Goal: Register for event/course

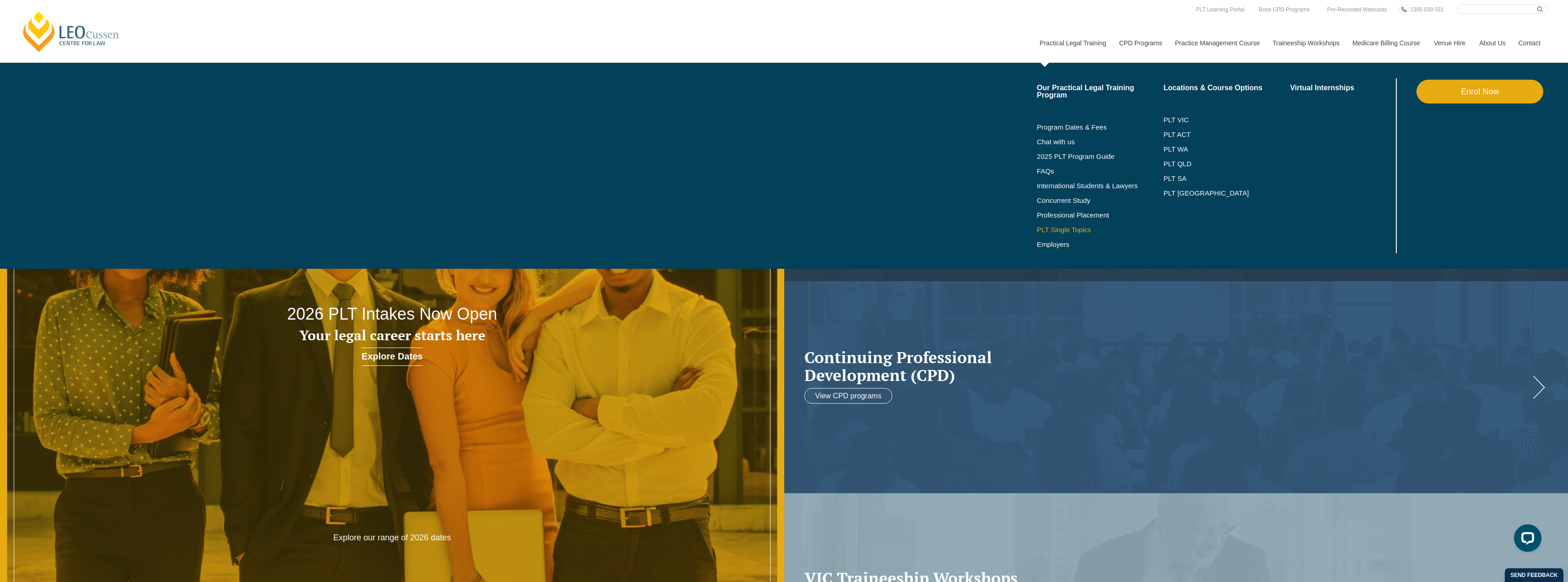
click at [1075, 228] on link "PLT Single Topics" at bounding box center [1101, 230] width 127 height 7
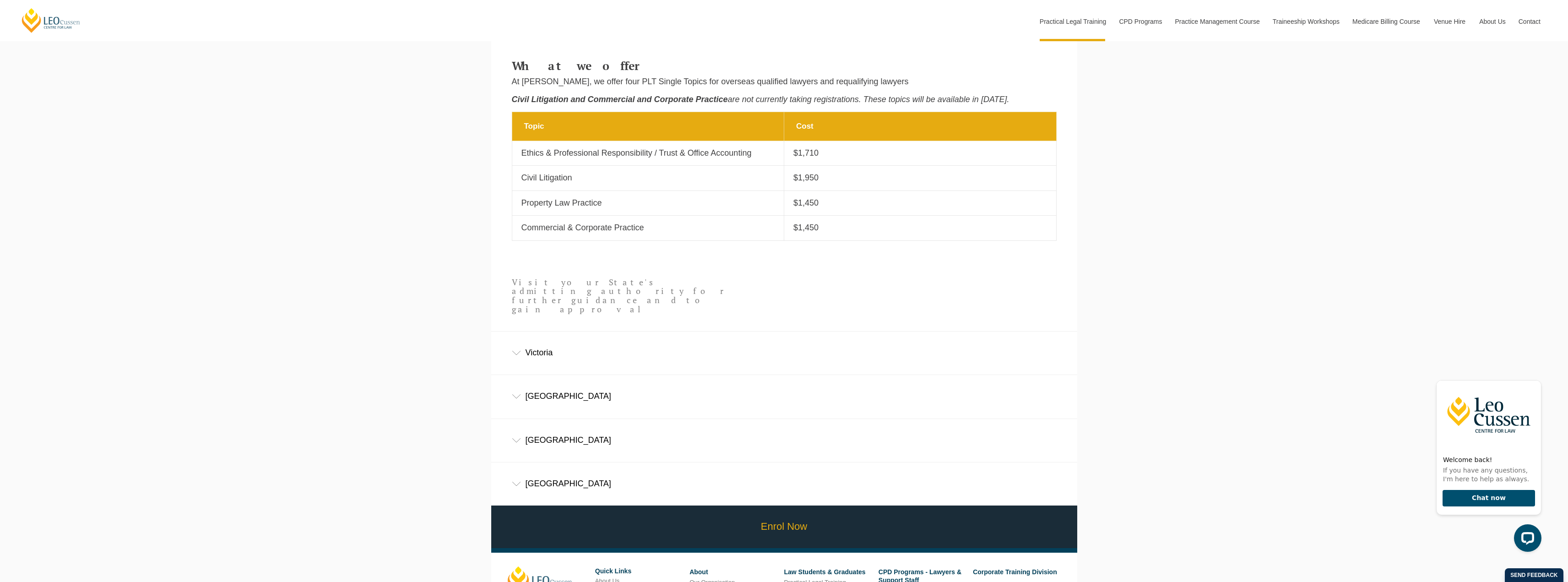
scroll to position [641, 0]
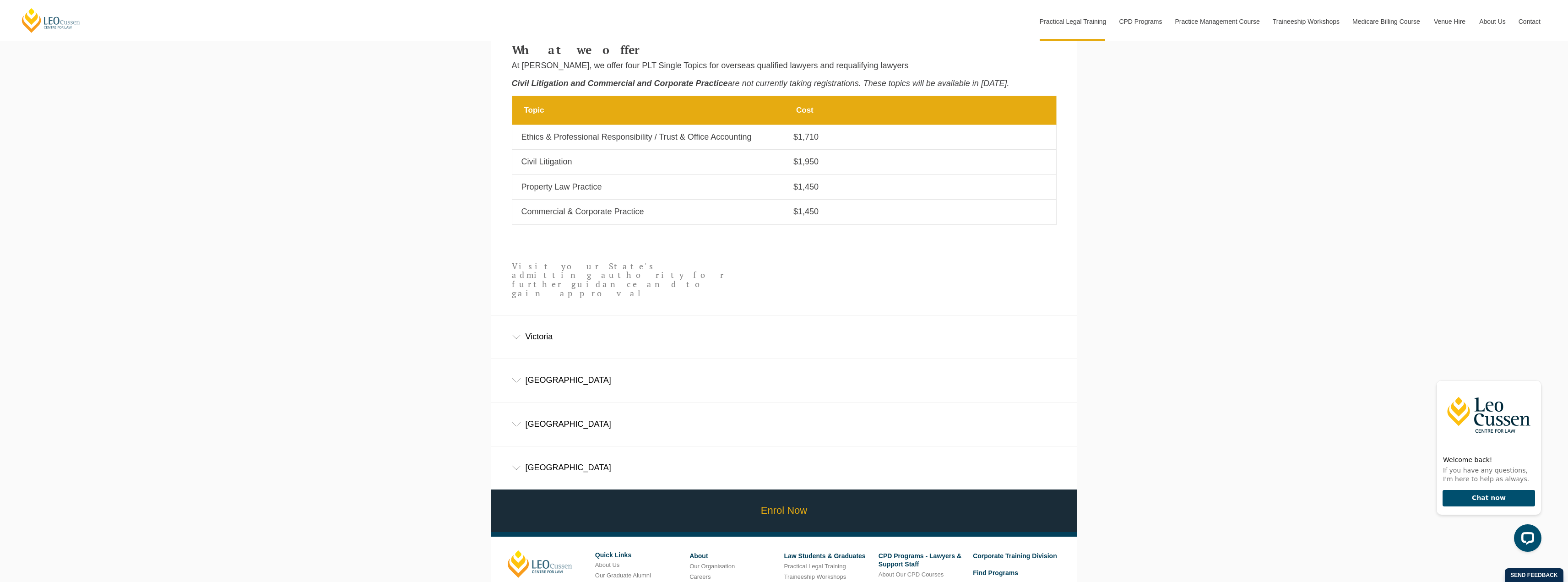
click at [838, 496] on link "Enrol Now" at bounding box center [784, 511] width 590 height 43
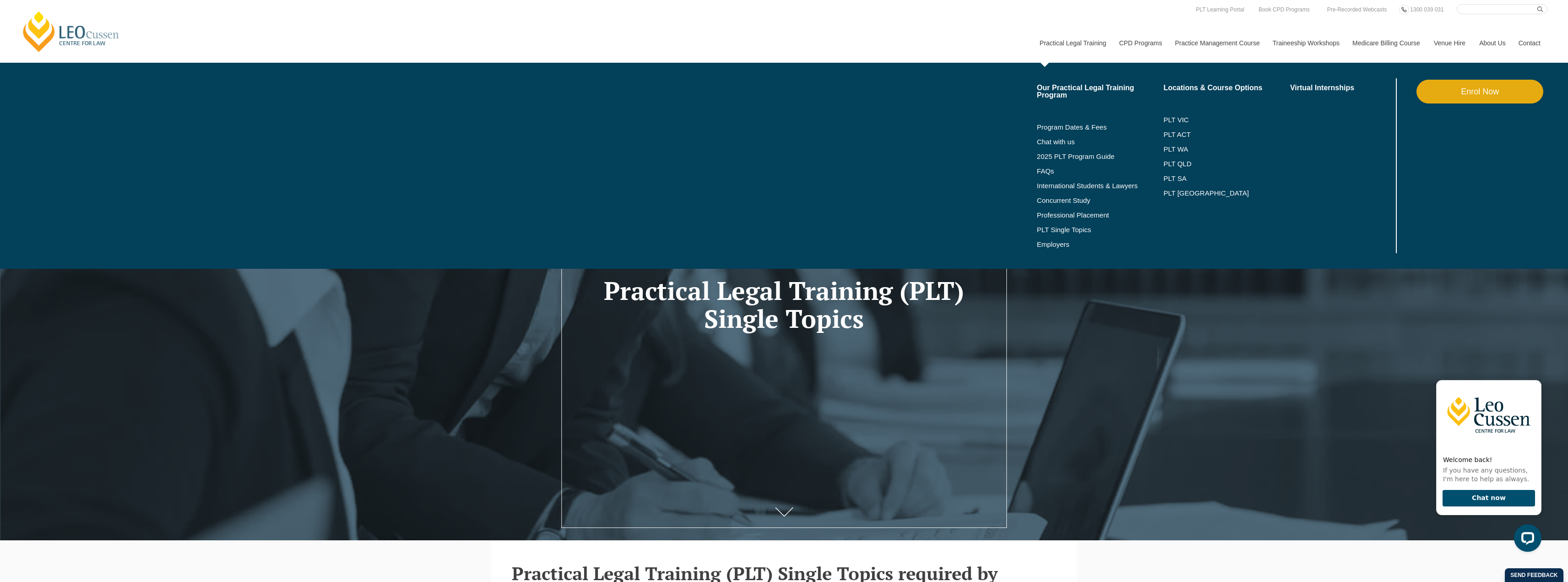
click at [1071, 38] on link "Practical Legal Training" at bounding box center [1073, 43] width 80 height 40
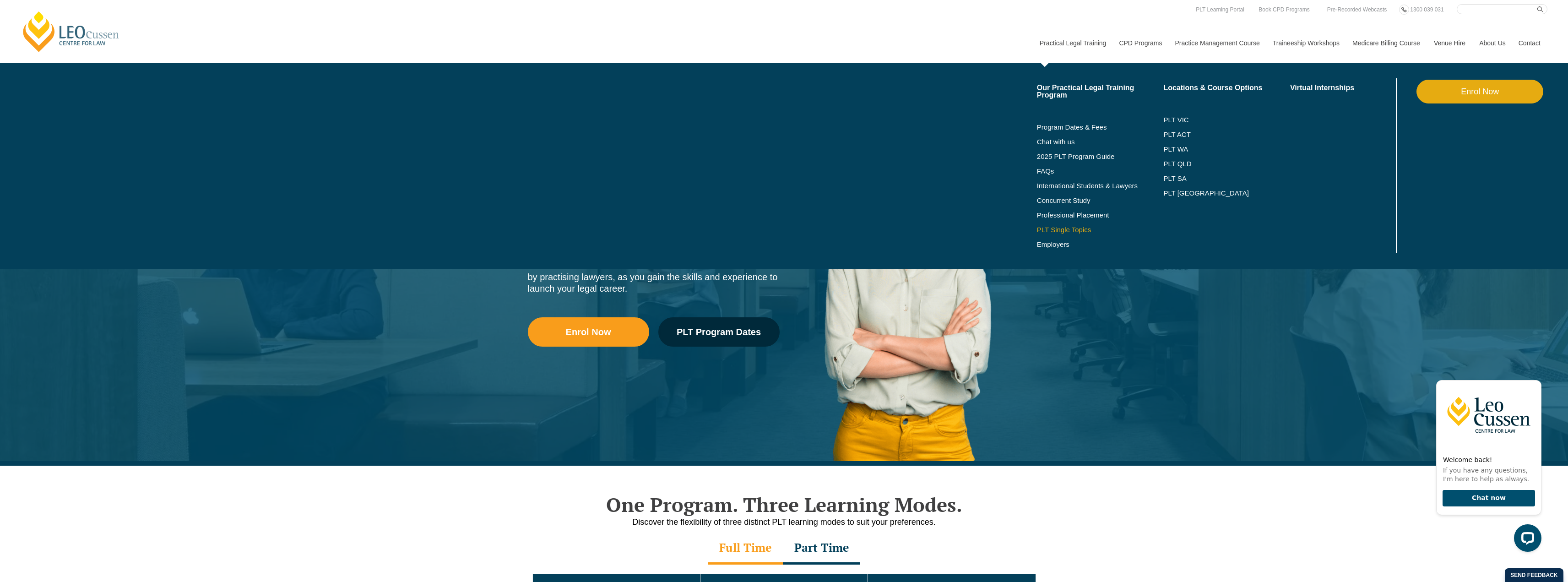
click at [1052, 228] on link "PLT Single Topics" at bounding box center [1101, 230] width 127 height 7
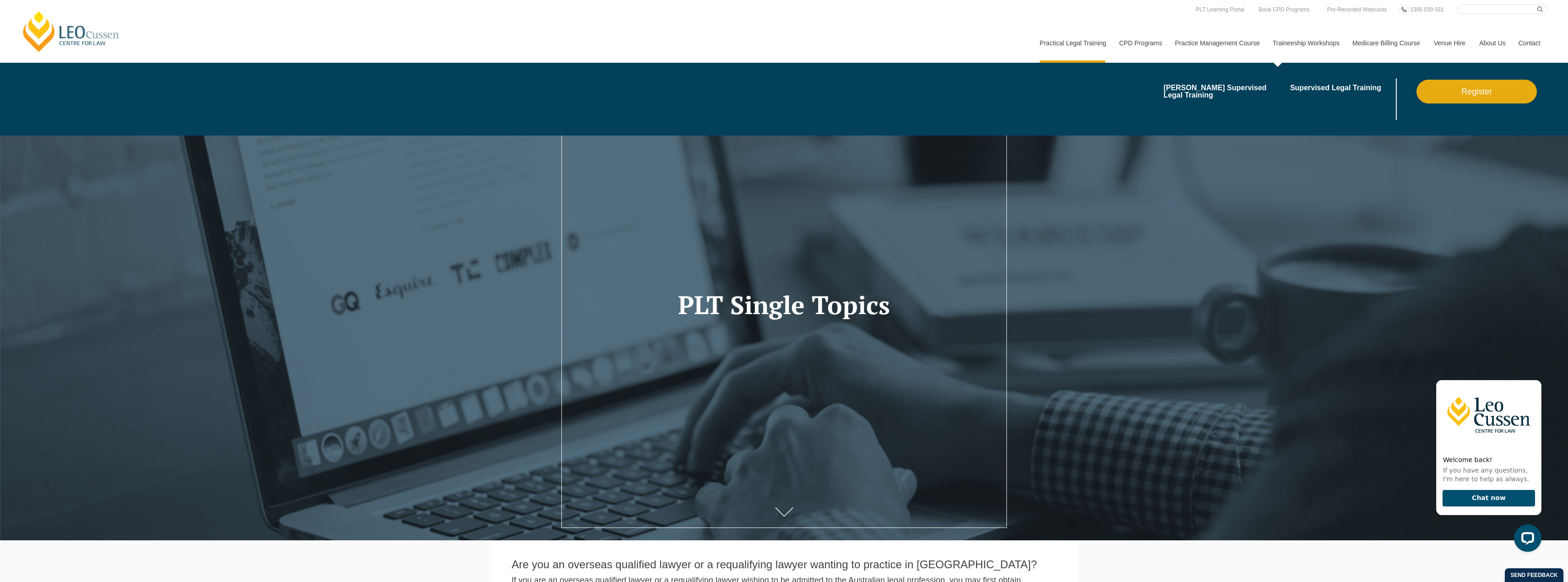
click at [1314, 43] on link "Traineeship Workshops" at bounding box center [1306, 43] width 80 height 40
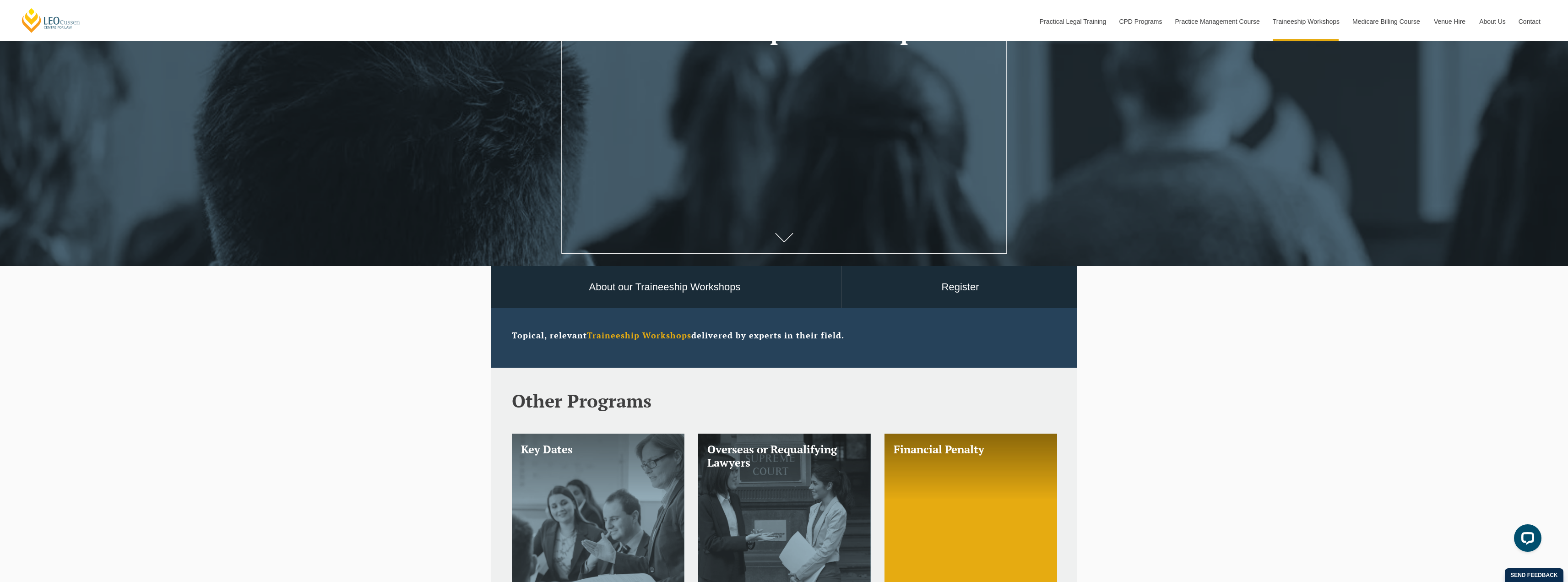
scroll to position [275, 0]
click at [957, 284] on link "Register" at bounding box center [960, 287] width 238 height 43
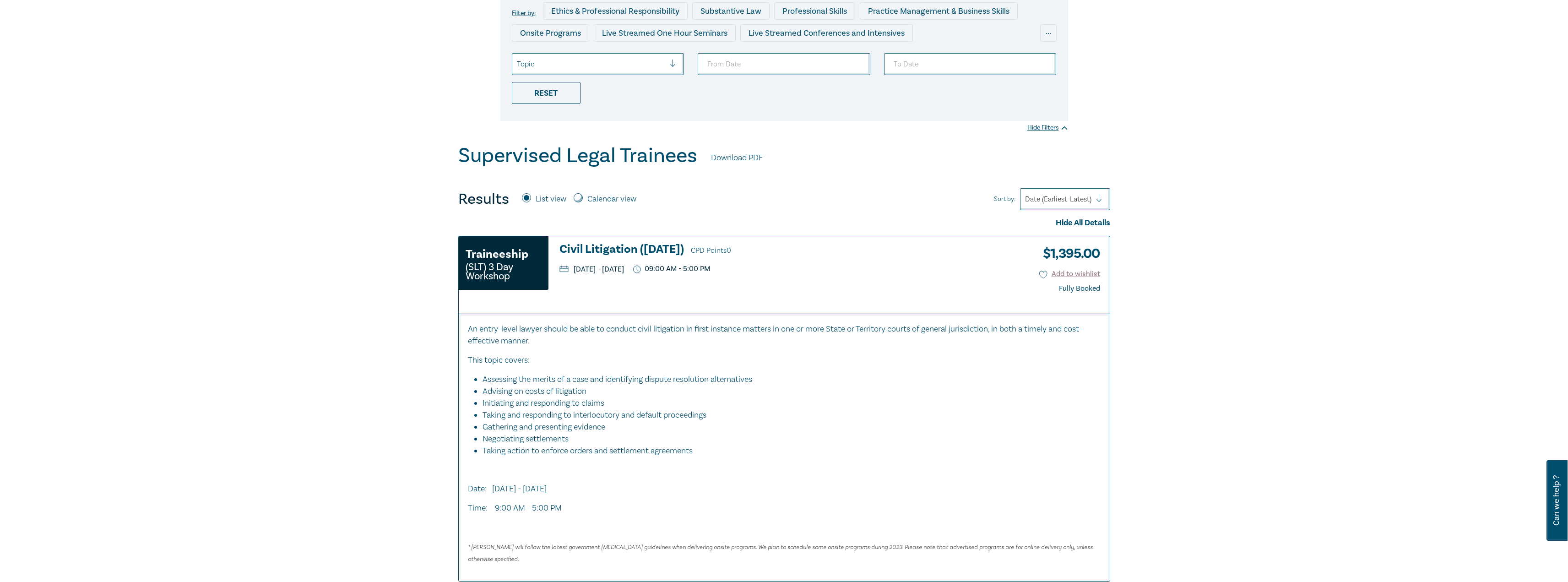
scroll to position [138, 0]
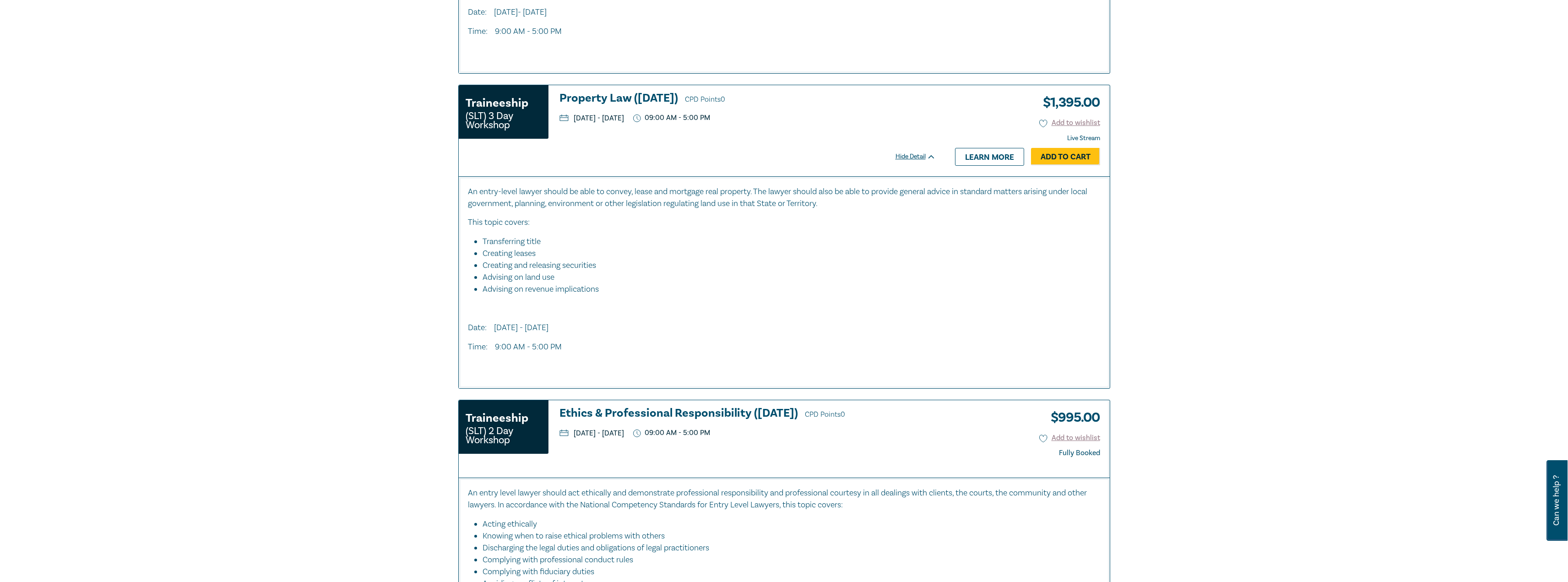
scroll to position [1008, 0]
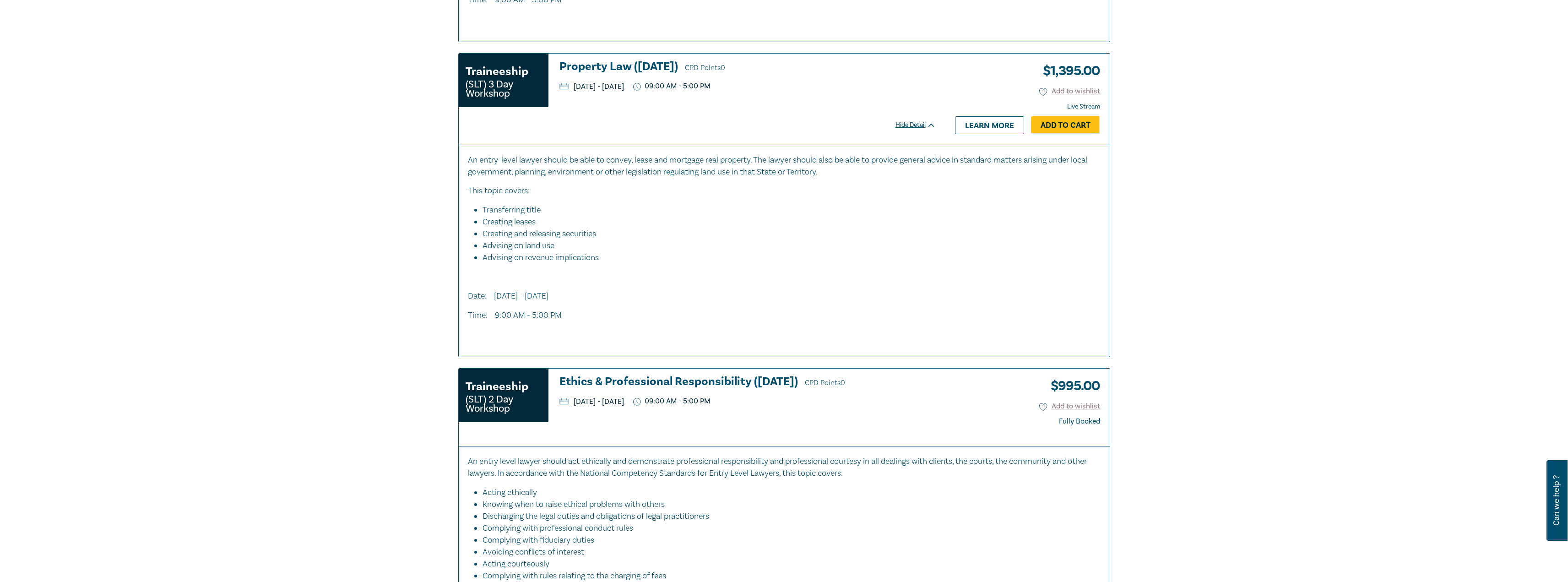
drag, startPoint x: 759, startPoint y: 400, endPoint x: 576, endPoint y: 399, distance: 183.0
click at [576, 399] on ul "[DATE] - [DATE] 09:00 AM - 5:00 PM" at bounding box center [790, 401] width 461 height 9
copy p "[DATE] - [DATE]"
drag, startPoint x: 757, startPoint y: 86, endPoint x: 576, endPoint y: 89, distance: 181.0
click at [576, 89] on ul "[DATE] - [DATE] 09:00 AM - 5:00 PM" at bounding box center [747, 86] width 376 height 9
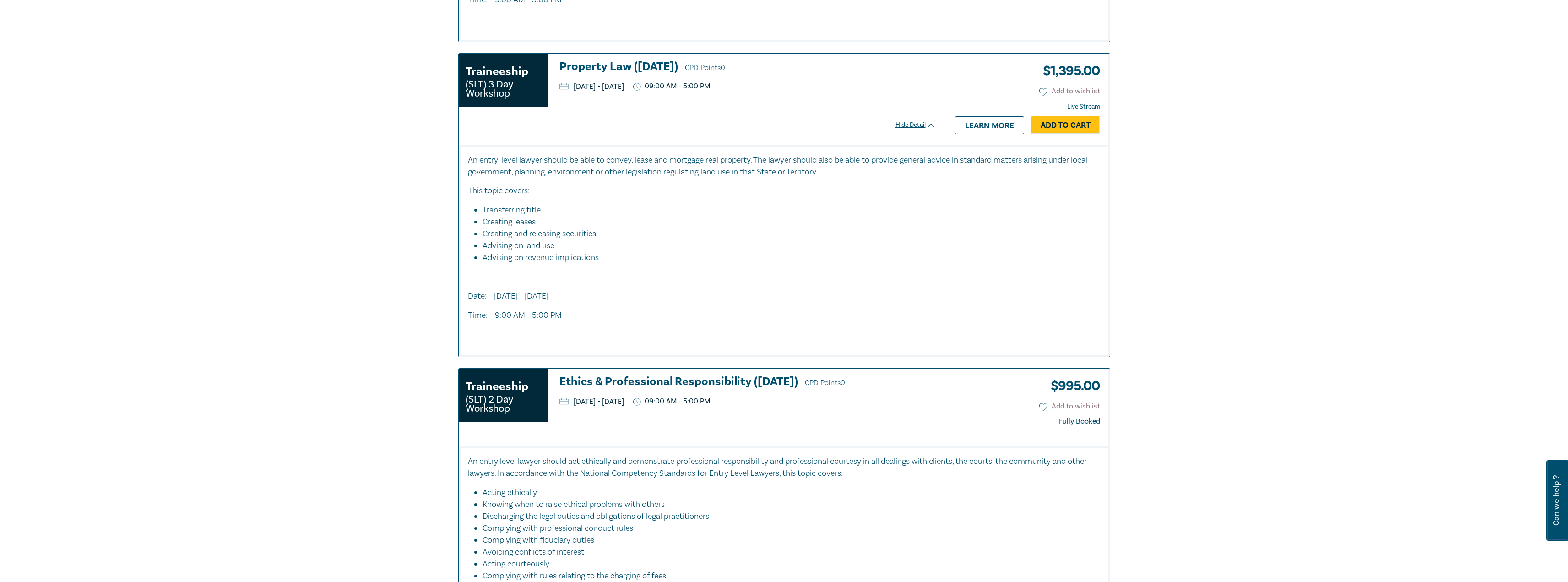
copy p "[DATE] - [DATE]"
